Goal: Navigation & Orientation: Understand site structure

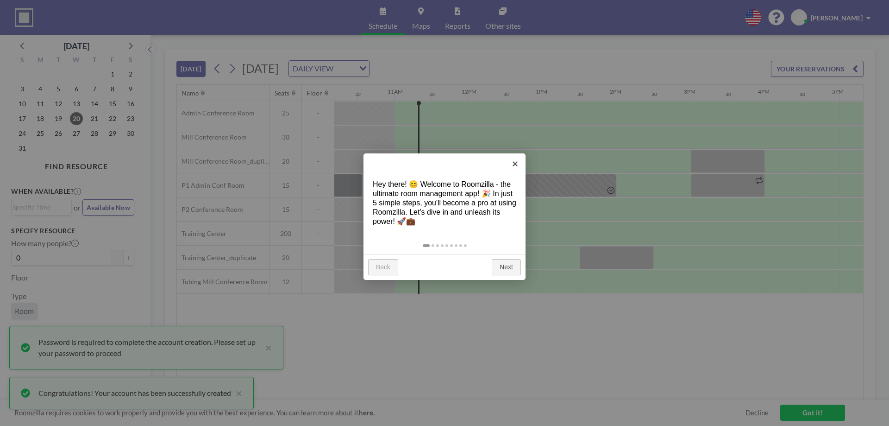
scroll to position [0, 778]
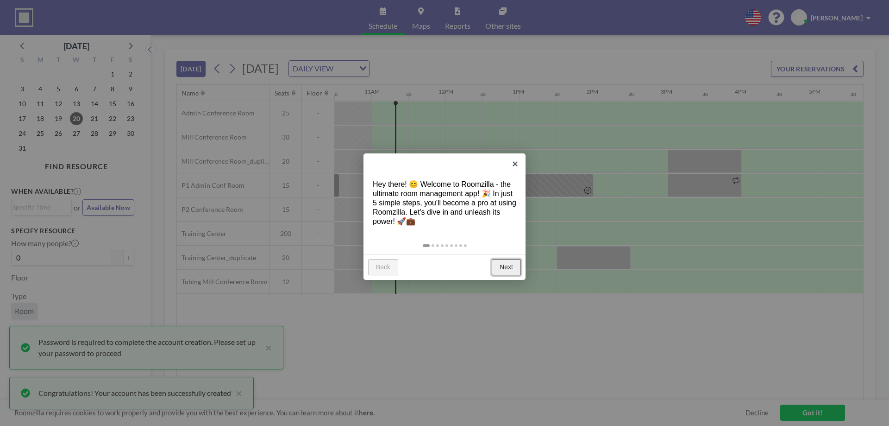
click at [505, 261] on link "Next" at bounding box center [506, 267] width 29 height 17
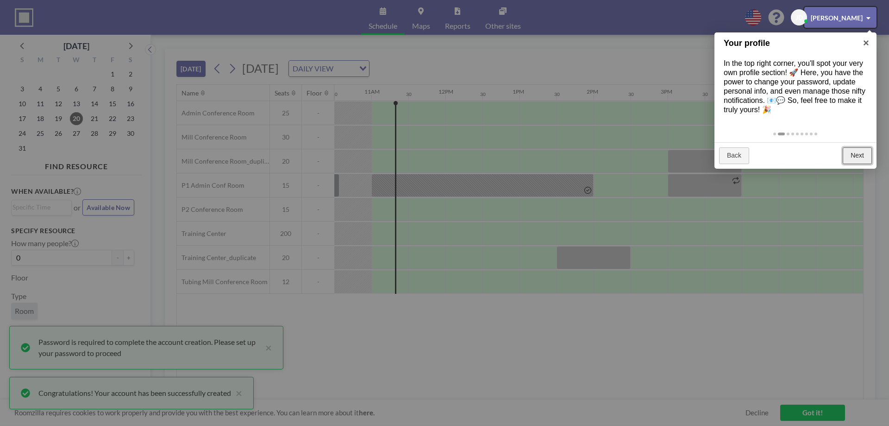
click at [854, 150] on link "Next" at bounding box center [857, 155] width 29 height 17
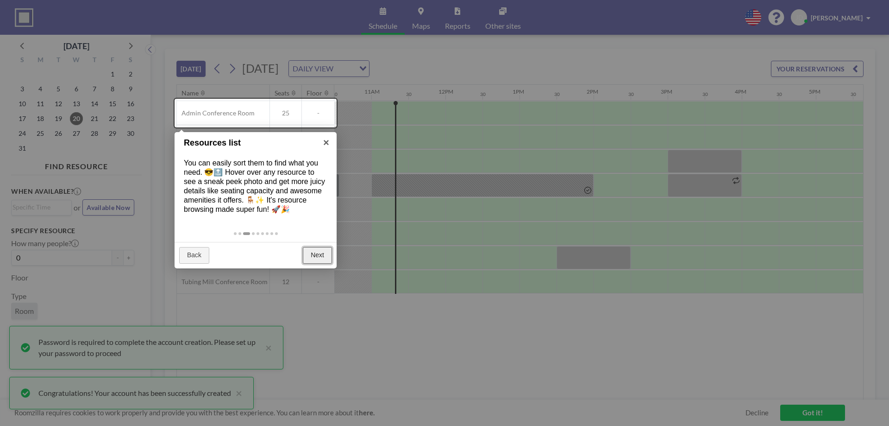
click at [320, 259] on link "Next" at bounding box center [317, 255] width 29 height 17
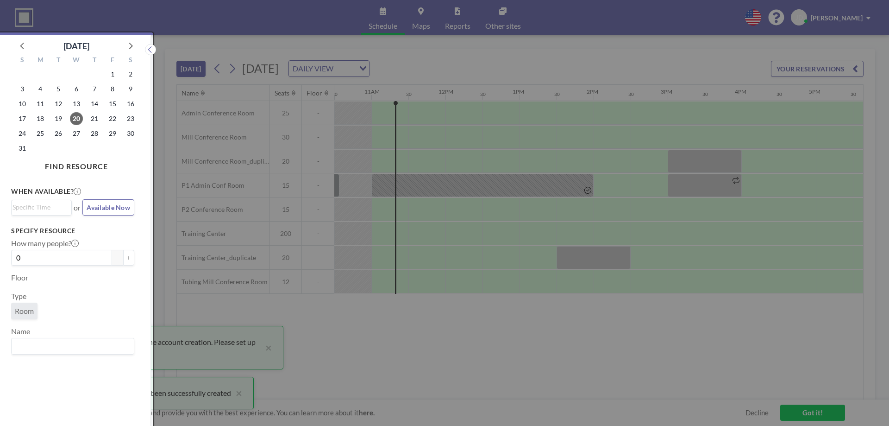
scroll to position [2, 0]
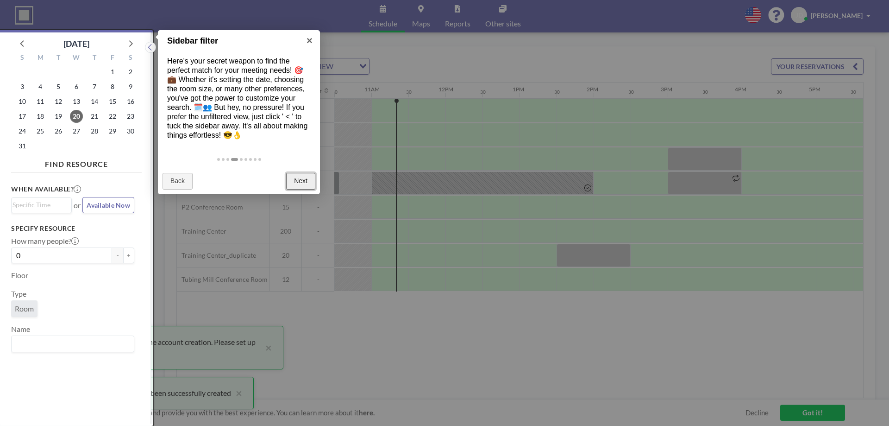
click at [311, 187] on link "Next" at bounding box center [300, 181] width 29 height 17
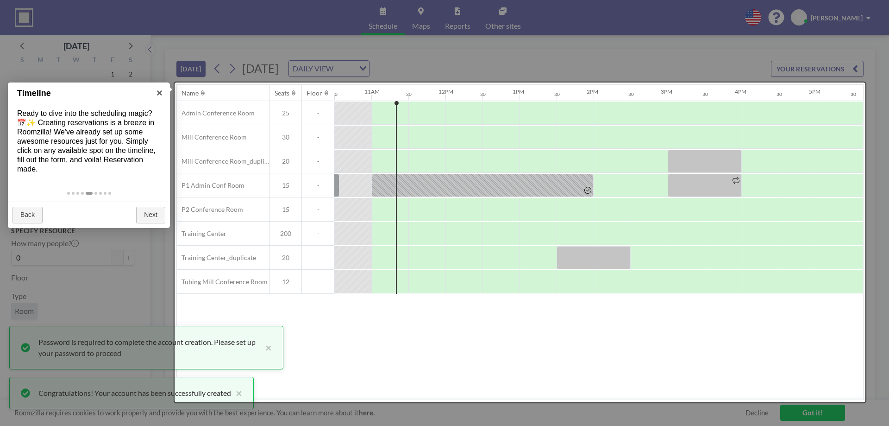
click at [582, 76] on div at bounding box center [444, 213] width 889 height 426
click at [583, 63] on div at bounding box center [444, 213] width 889 height 426
click at [22, 212] on link "Back" at bounding box center [28, 215] width 30 height 17
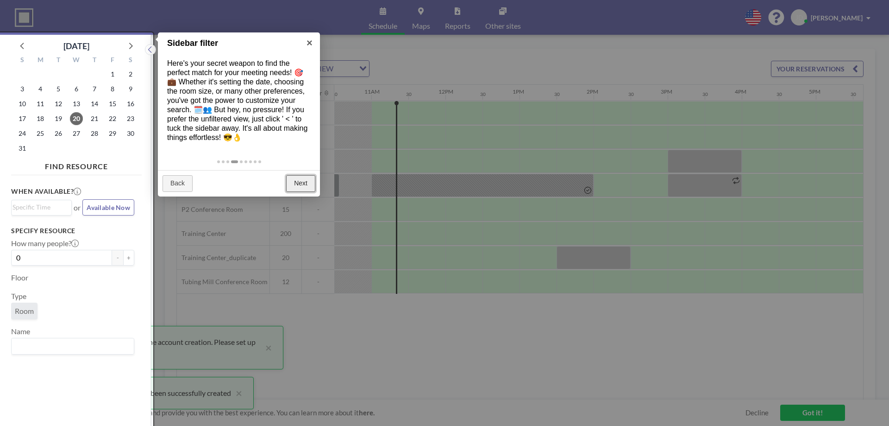
scroll to position [2, 0]
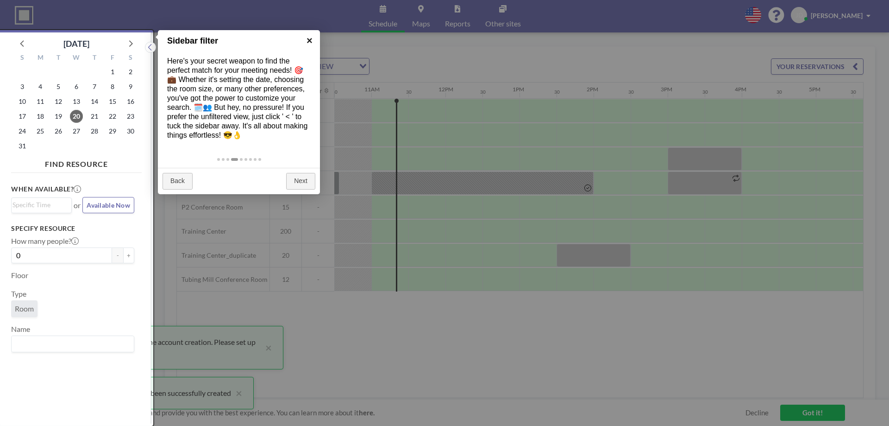
click at [311, 38] on link "×" at bounding box center [309, 40] width 21 height 21
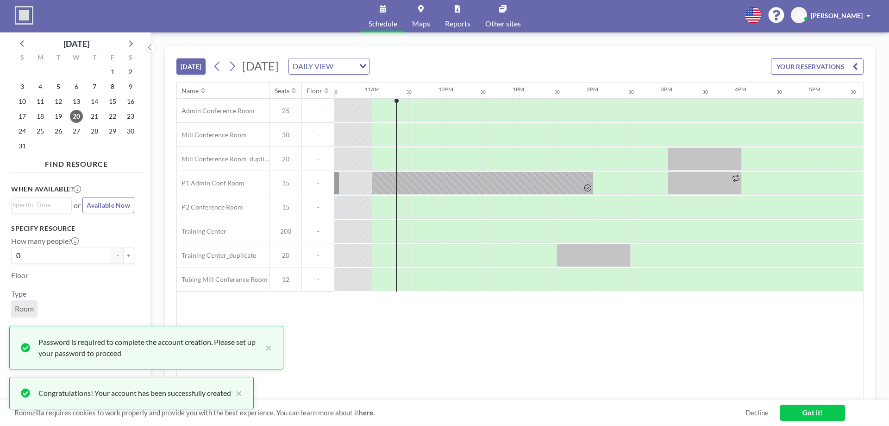
scroll to position [0, 0]
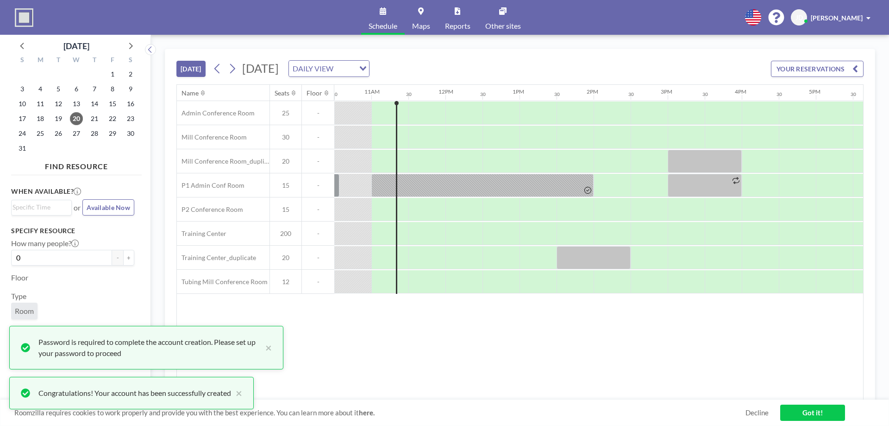
click at [565, 53] on div "[DATE] [DATE] DAILY VIEW Loading... YOUR RESERVATIONS" at bounding box center [519, 66] width 687 height 35
click at [501, 307] on div "Name Seats Floor 12AM 30 1AM 30 2AM 30 3AM 30 4AM 30 5AM 30 6AM 30 7AM 30 8AM 3…" at bounding box center [520, 242] width 686 height 315
click at [101, 124] on div "21" at bounding box center [94, 118] width 18 height 15
click at [97, 120] on span "21" at bounding box center [94, 118] width 13 height 13
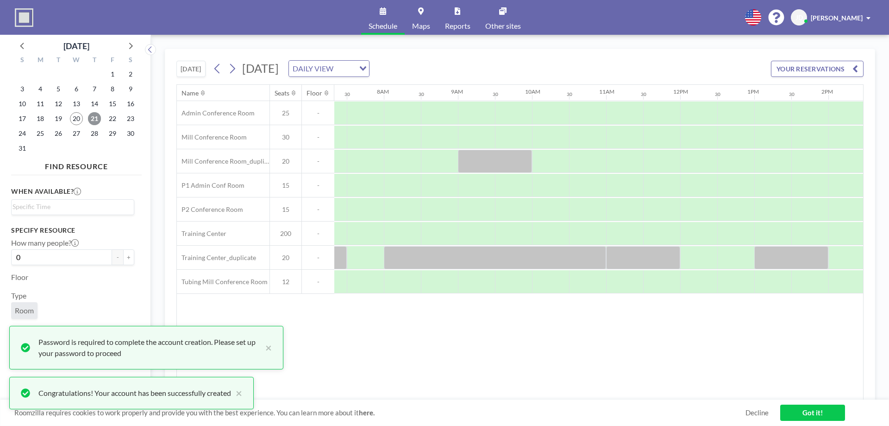
scroll to position [0, 556]
click at [74, 119] on span "20" at bounding box center [76, 118] width 13 height 13
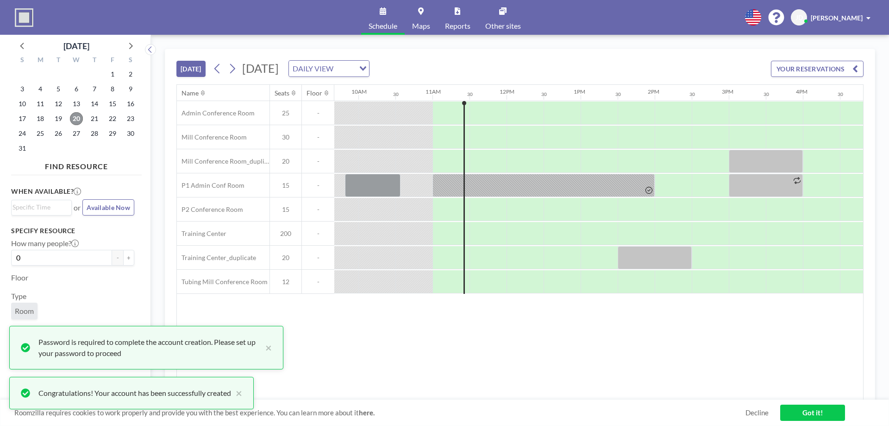
scroll to position [0, 778]
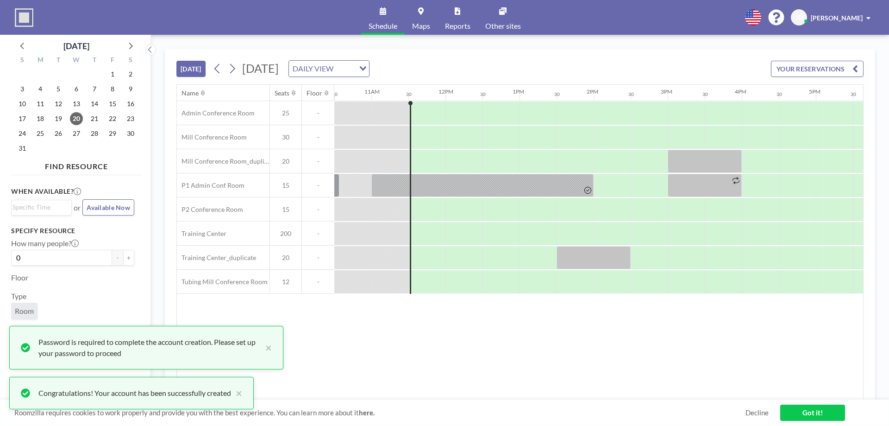
click at [689, 57] on div "[DATE] [DATE] DAILY VIEW Loading... YOUR RESERVATIONS" at bounding box center [519, 66] width 687 height 35
